Goal: Task Accomplishment & Management: Manage account settings

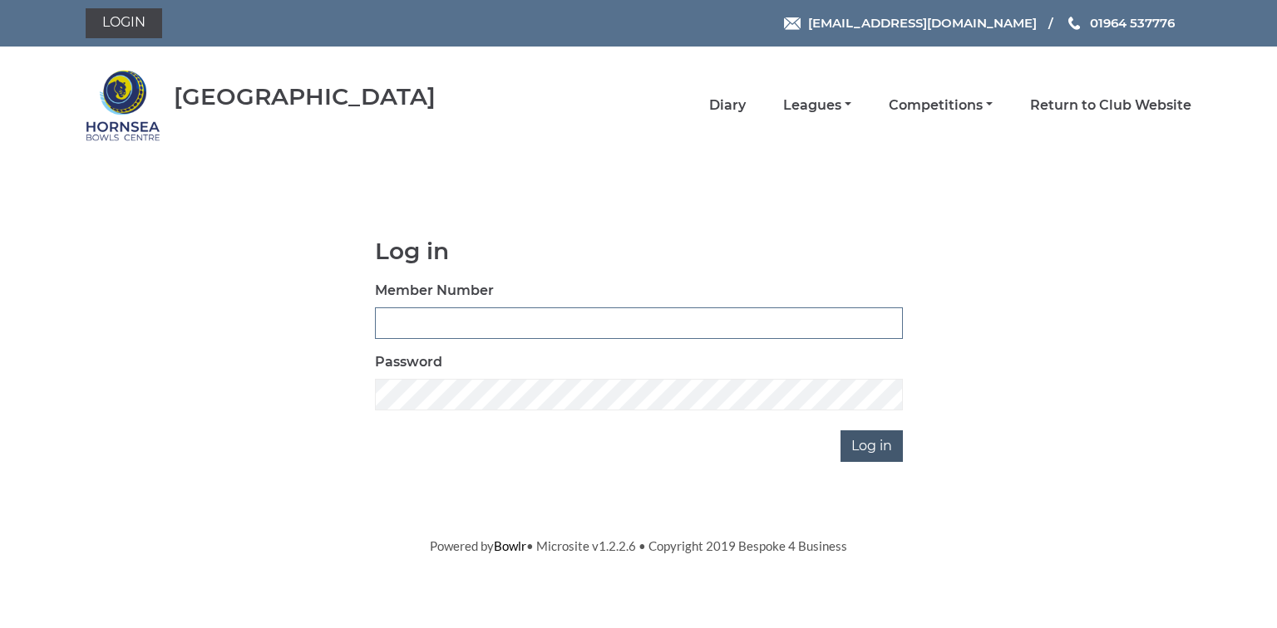
type input "0580"
click at [870, 446] on input "Log in" at bounding box center [871, 447] width 62 height 32
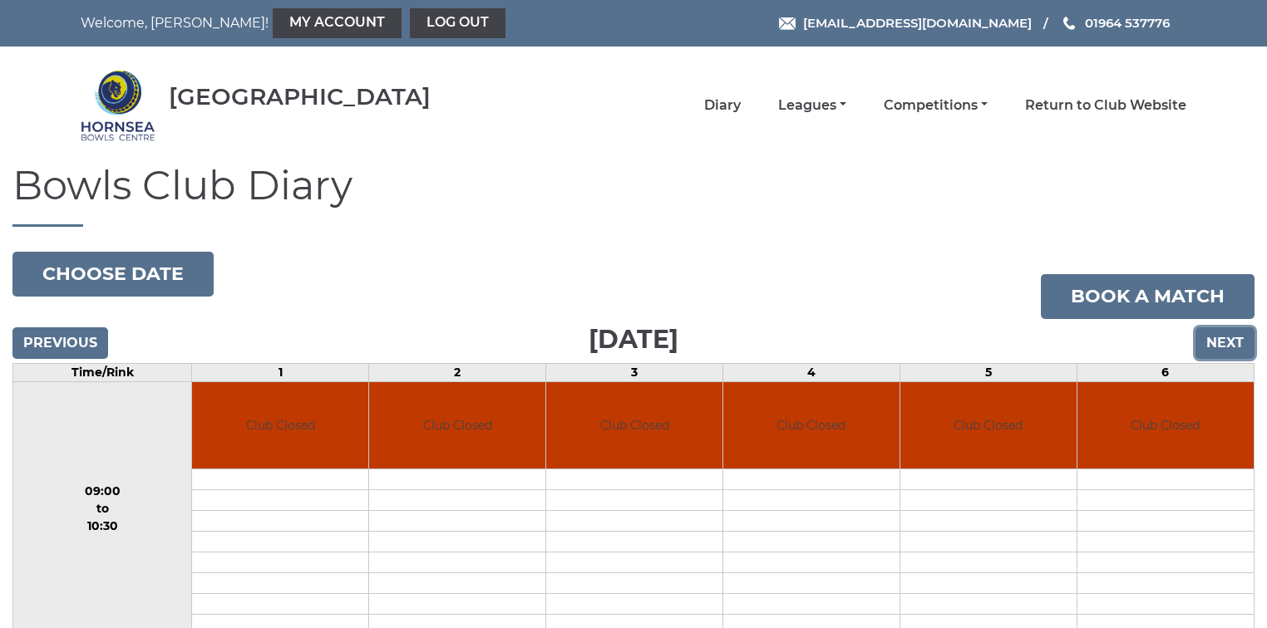
click at [1219, 336] on input "Next" at bounding box center [1224, 344] width 59 height 32
click at [410, 23] on link "Log out" at bounding box center [458, 23] width 96 height 30
